Goal: Find specific page/section: Find specific page/section

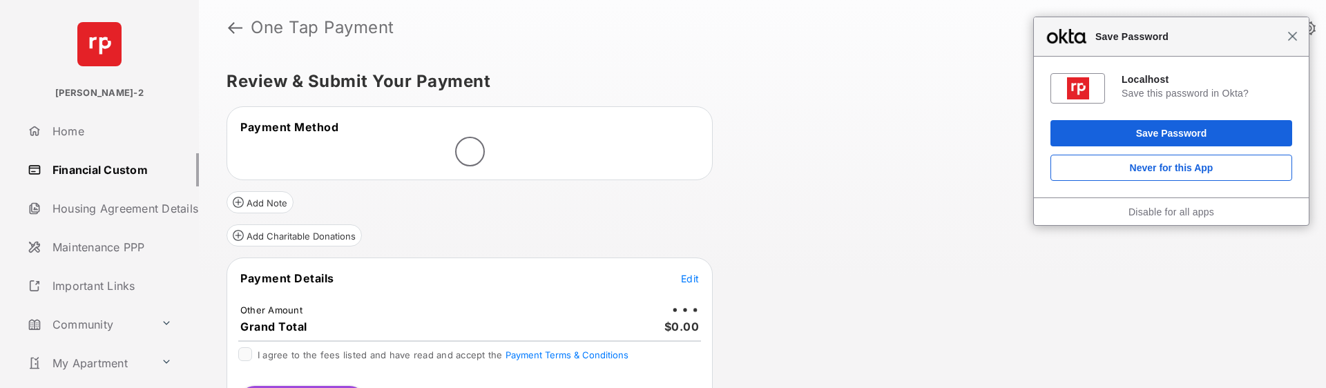
click at [1291, 39] on span "Close" at bounding box center [1292, 36] width 10 height 10
